Goal: Book appointment/travel/reservation

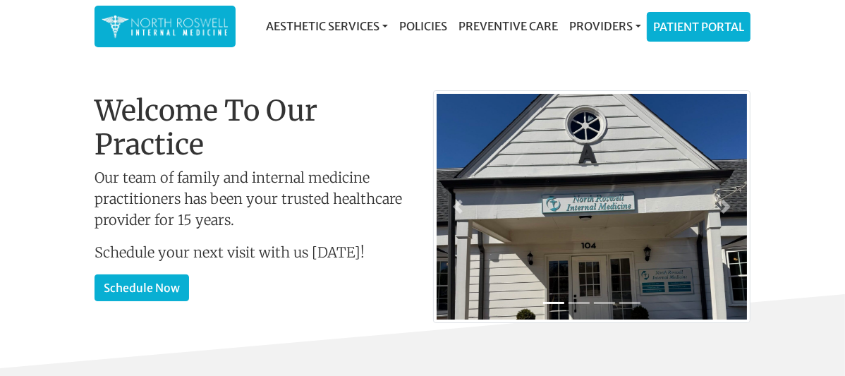
scroll to position [78, 0]
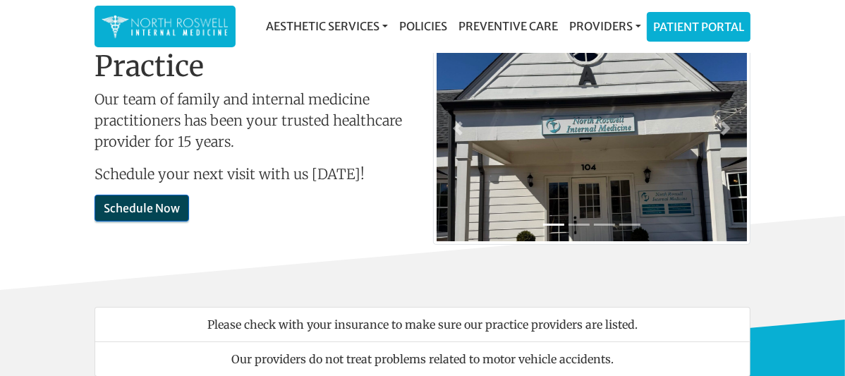
click at [94, 221] on link "Schedule Now" at bounding box center [141, 208] width 94 height 27
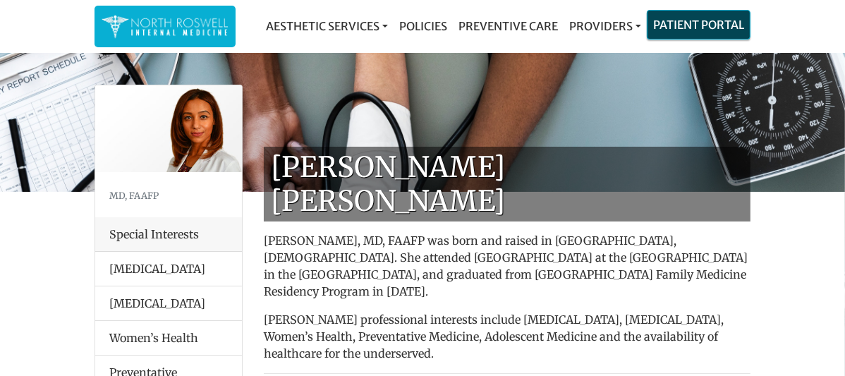
click at [738, 31] on link "Patient Portal" at bounding box center [698, 25] width 102 height 28
